Goal: Transaction & Acquisition: Purchase product/service

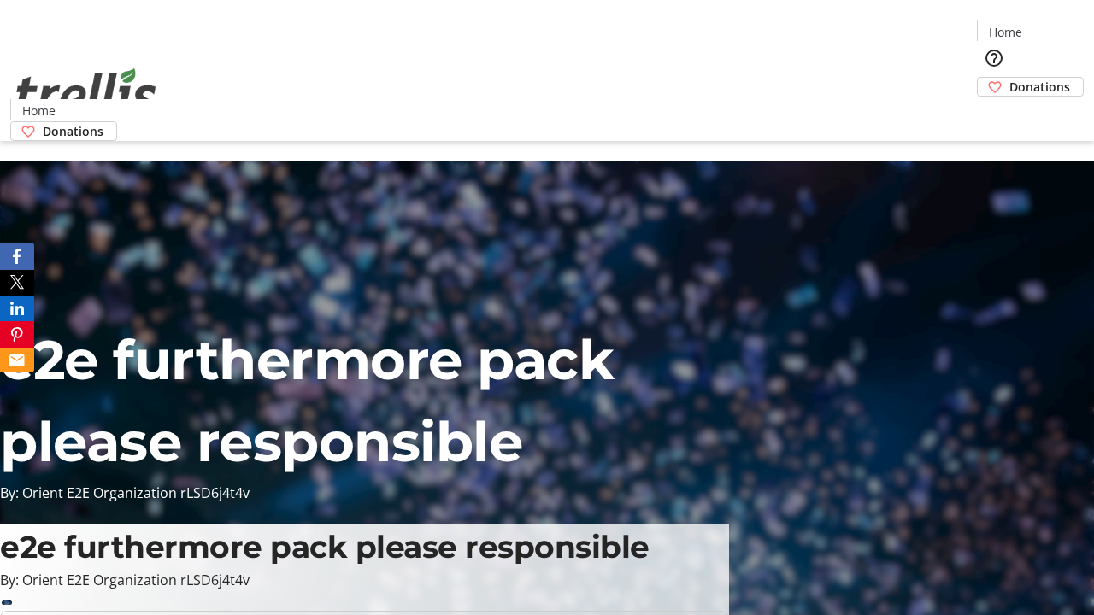
click at [1010, 78] on span "Donations" at bounding box center [1040, 87] width 61 height 18
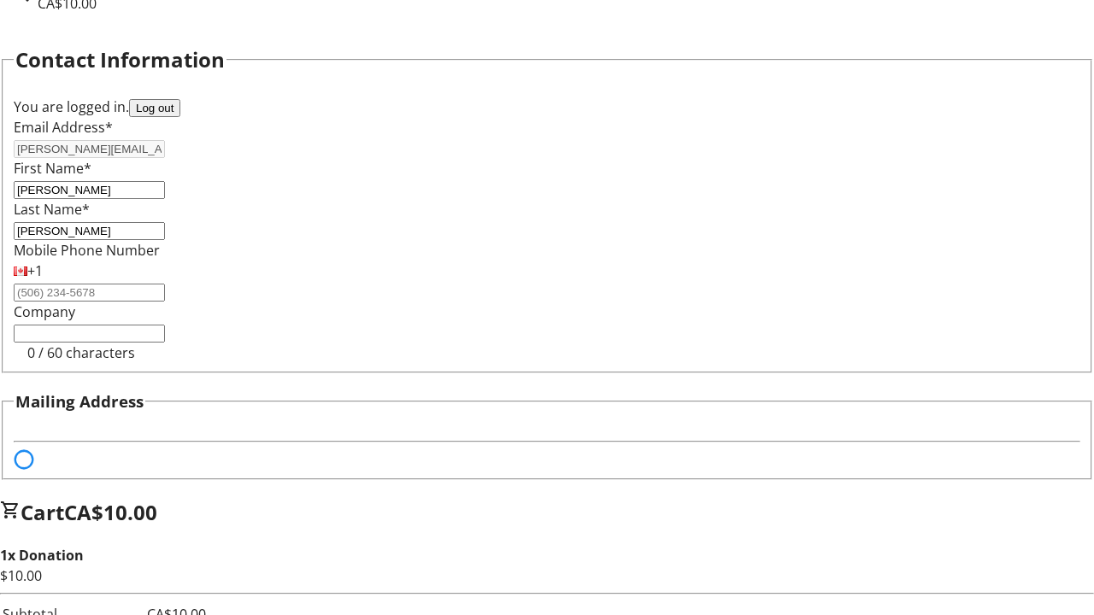
select select "BC"
select select "CA"
